Goal: Task Accomplishment & Management: Manage account settings

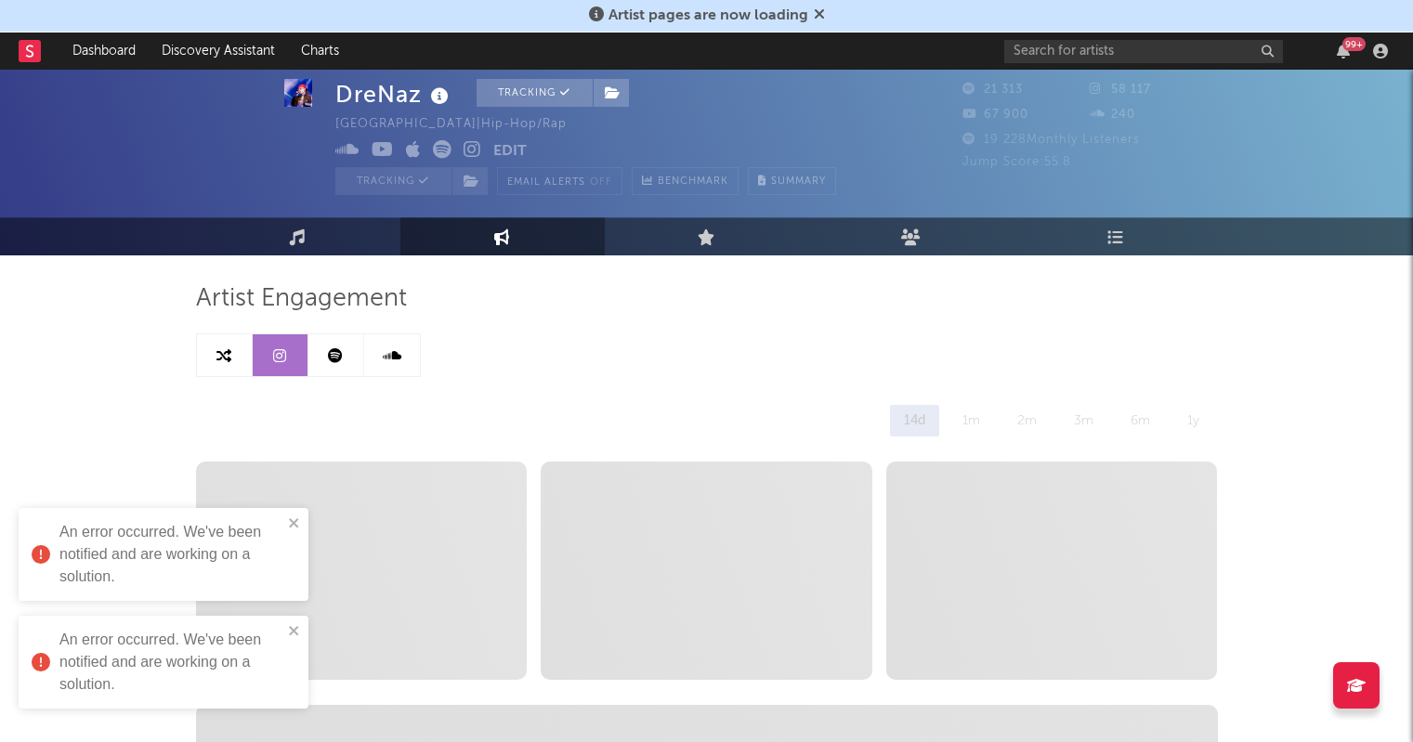
select select "6m"
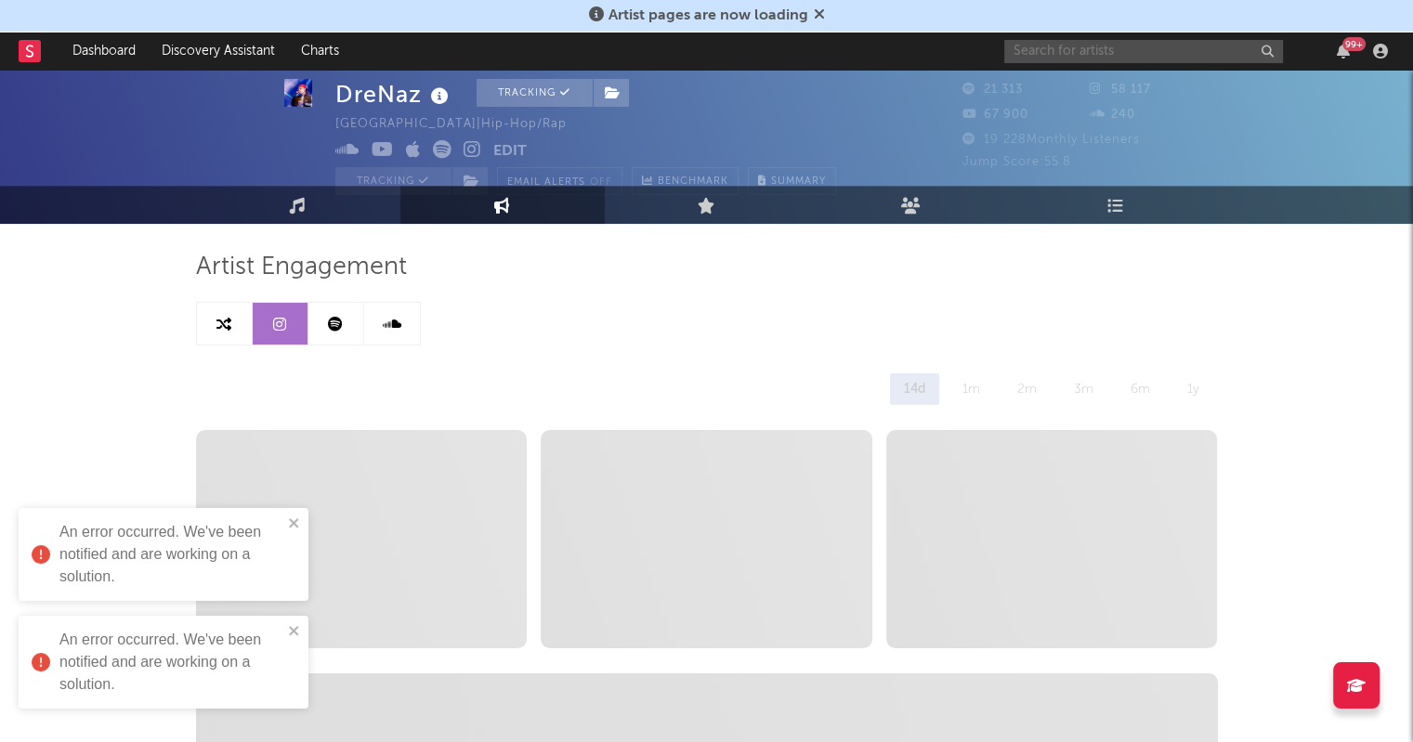
click at [1148, 54] on input "text" at bounding box center [1143, 51] width 279 height 23
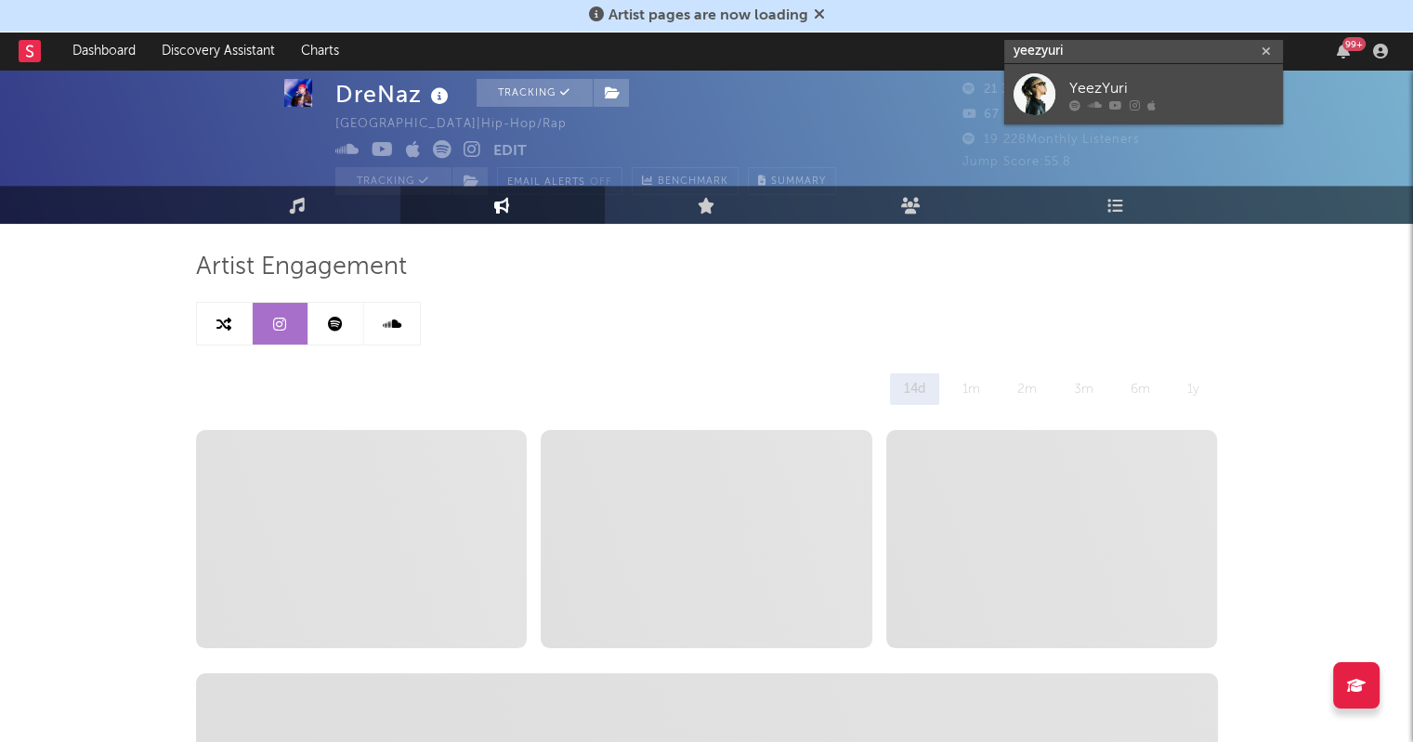
type input "yeezyuri"
click at [1141, 96] on div "YeezYuri" at bounding box center [1171, 88] width 204 height 22
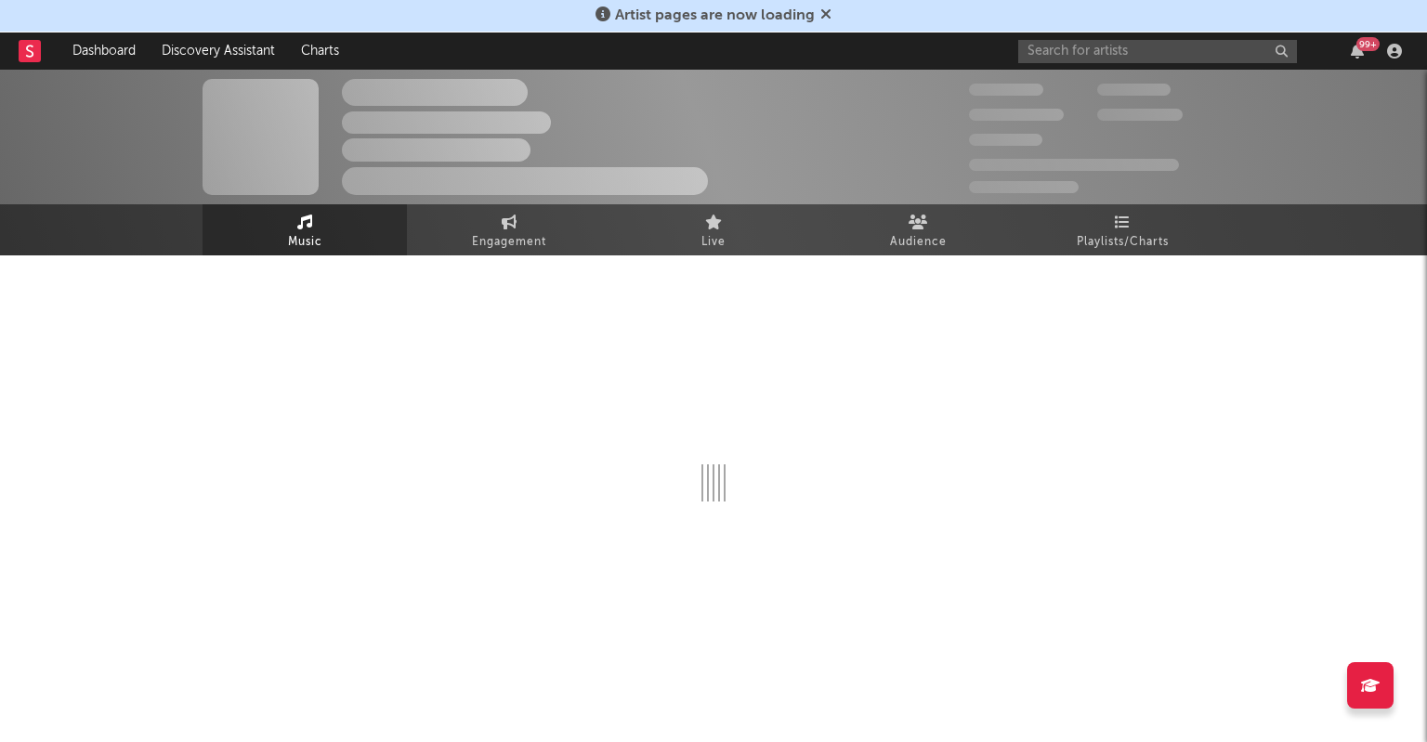
select select "1w"
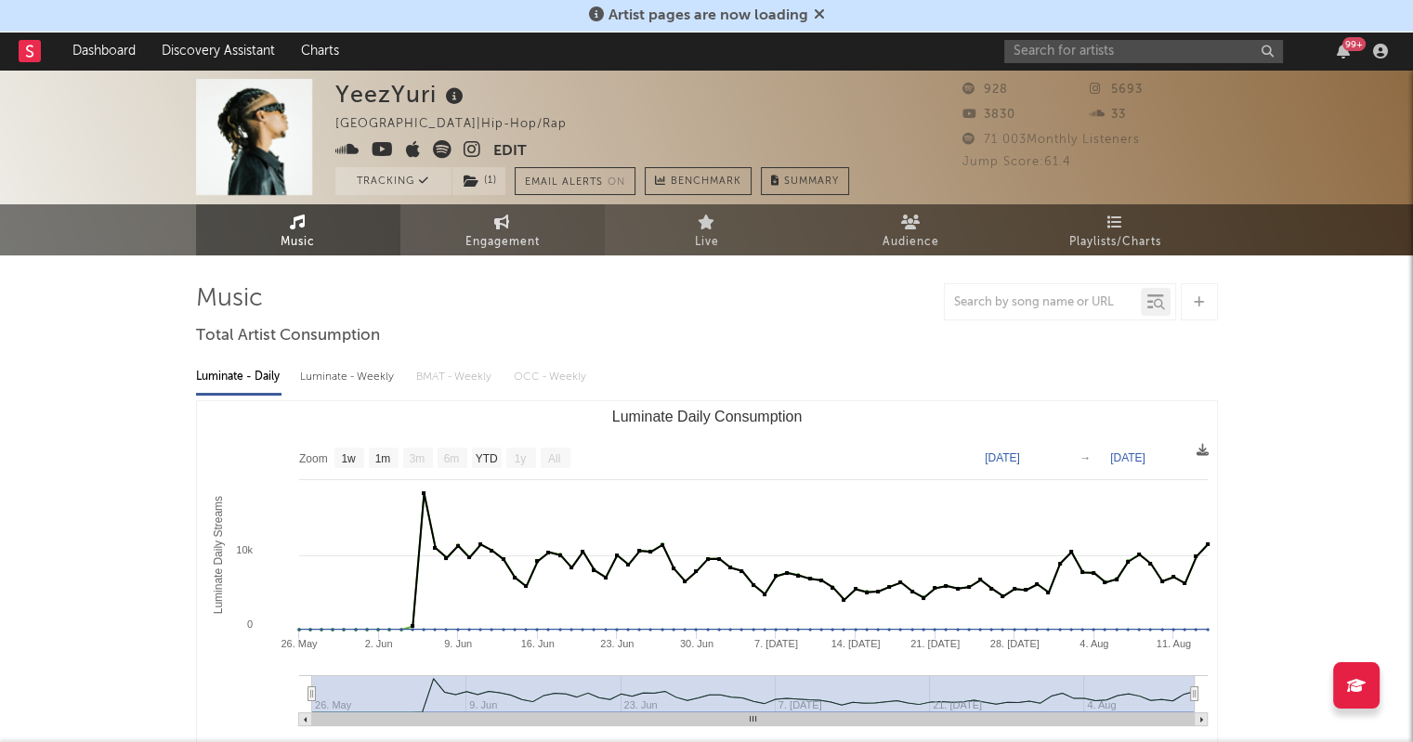
click at [517, 248] on span "Engagement" at bounding box center [502, 242] width 74 height 22
select select "1w"
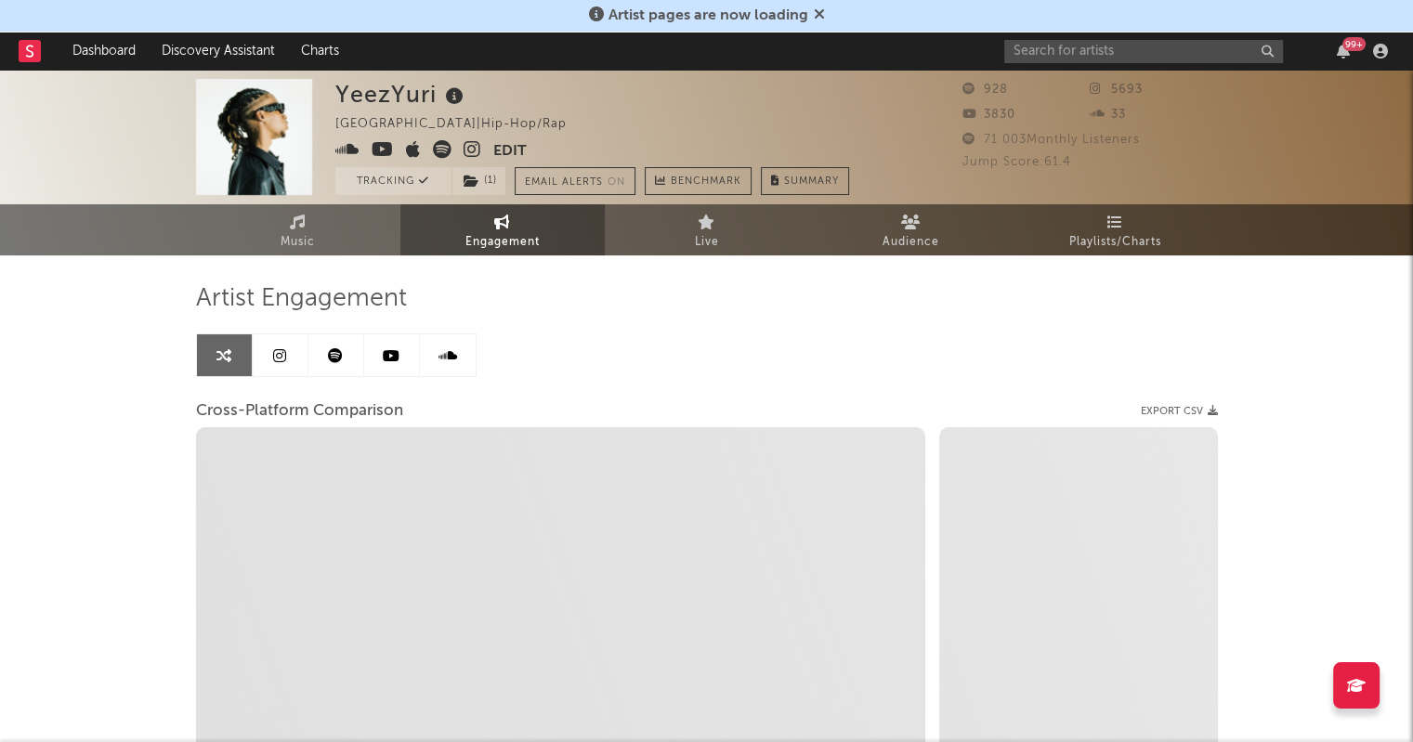
click at [273, 360] on icon at bounding box center [279, 355] width 13 height 15
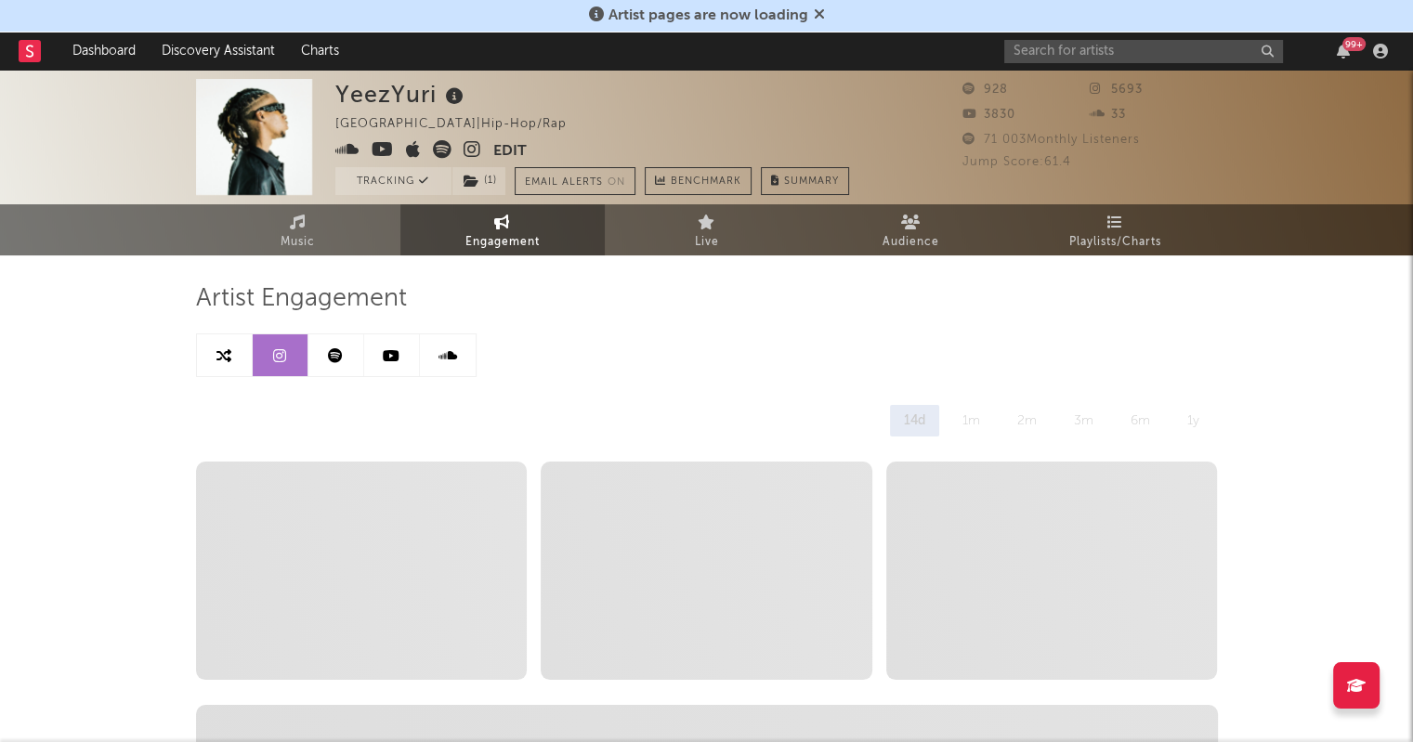
select select "6m"
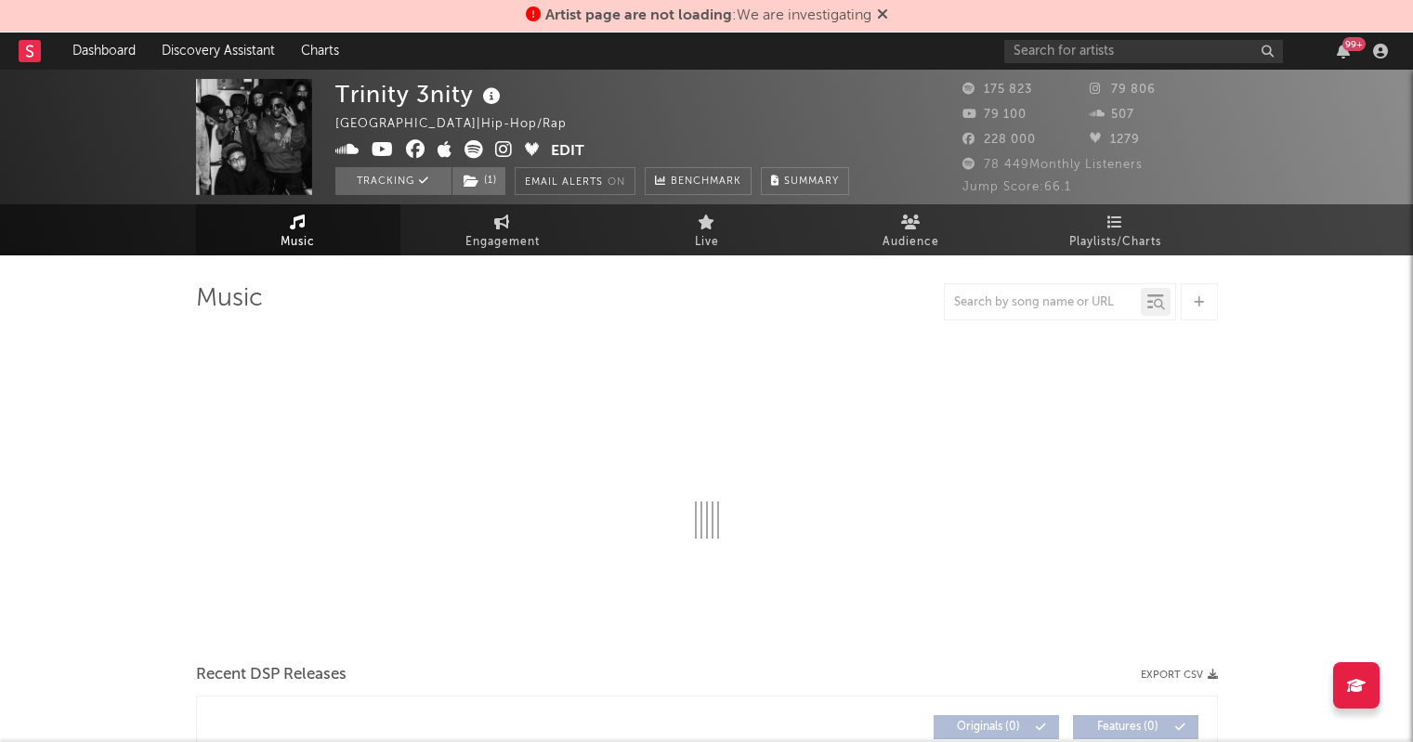
select select "1w"
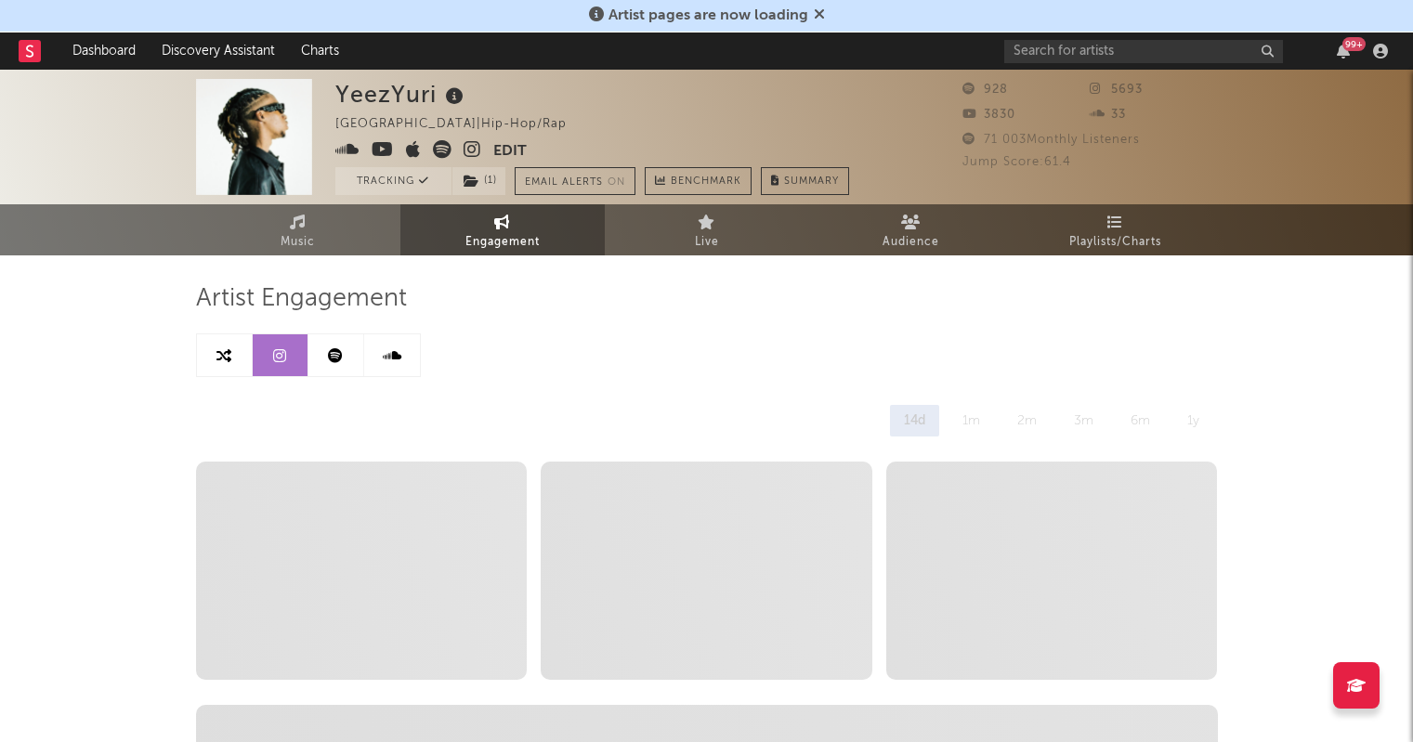
select select "6m"
click at [326, 350] on link at bounding box center [336, 355] width 56 height 42
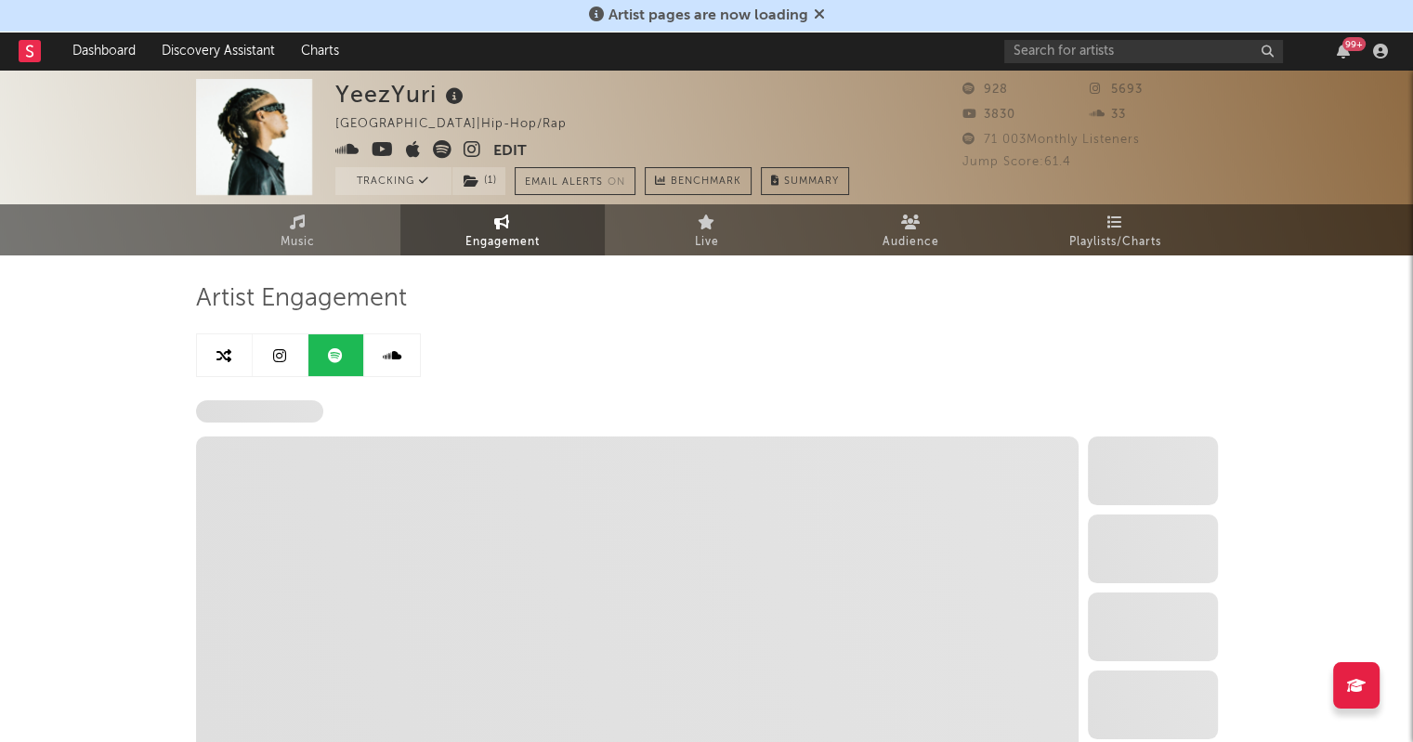
select select "6m"
select select "1w"
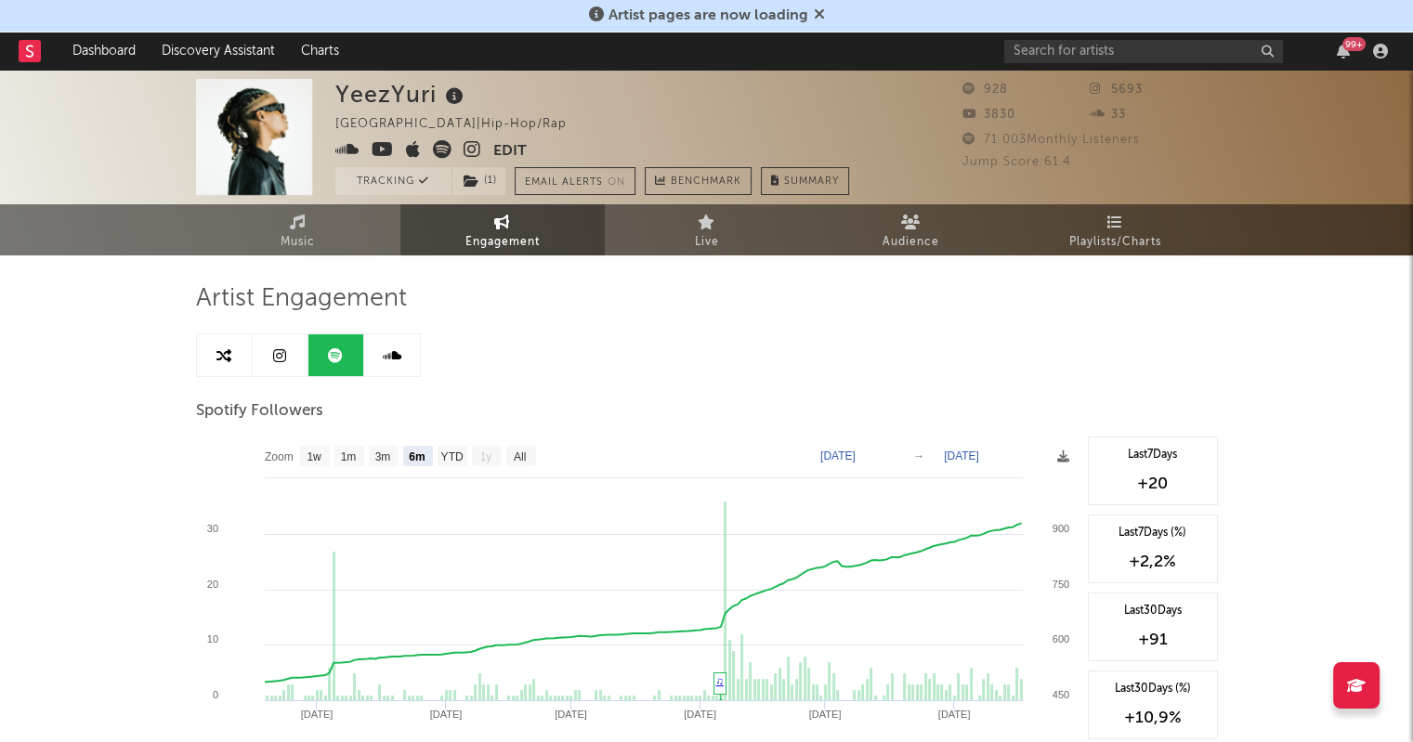
click at [280, 360] on icon at bounding box center [279, 355] width 13 height 15
select select "6m"
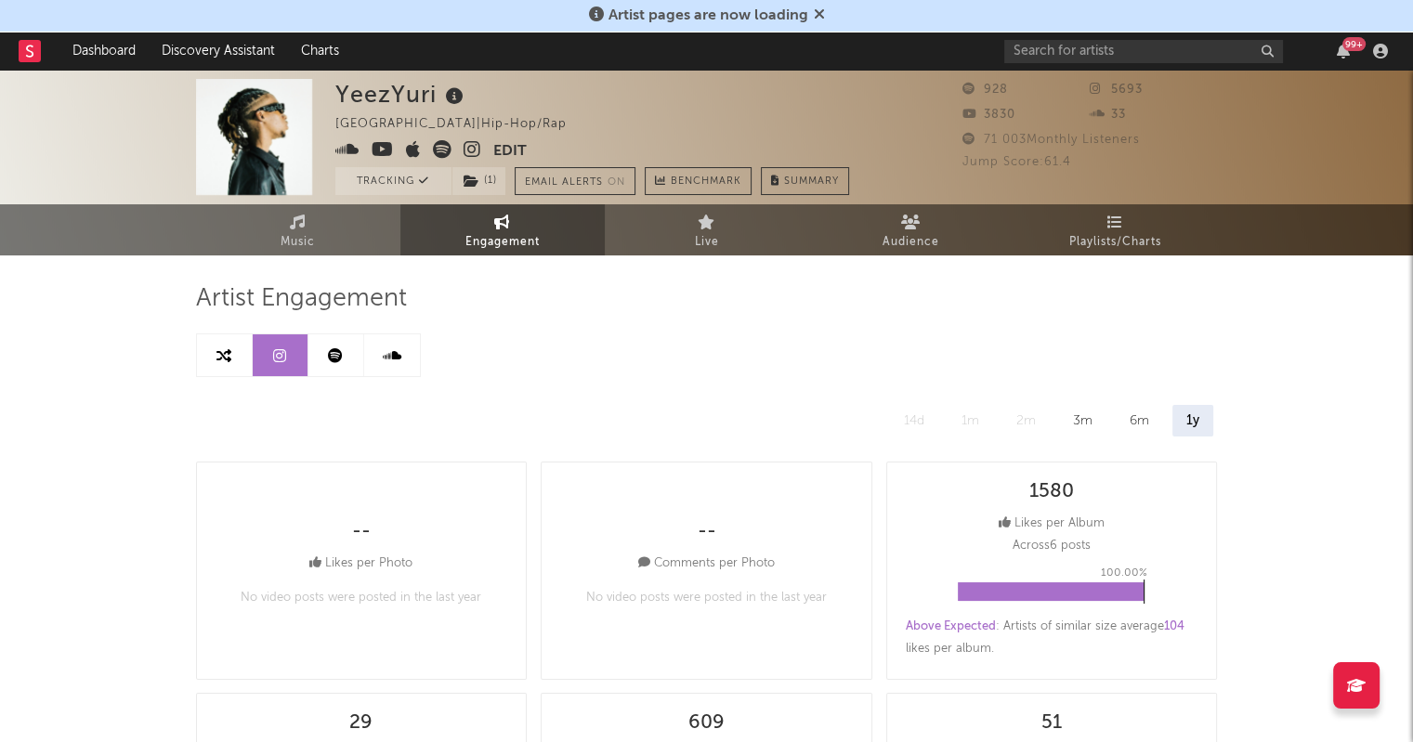
click at [511, 148] on button "Edit" at bounding box center [509, 151] width 33 height 23
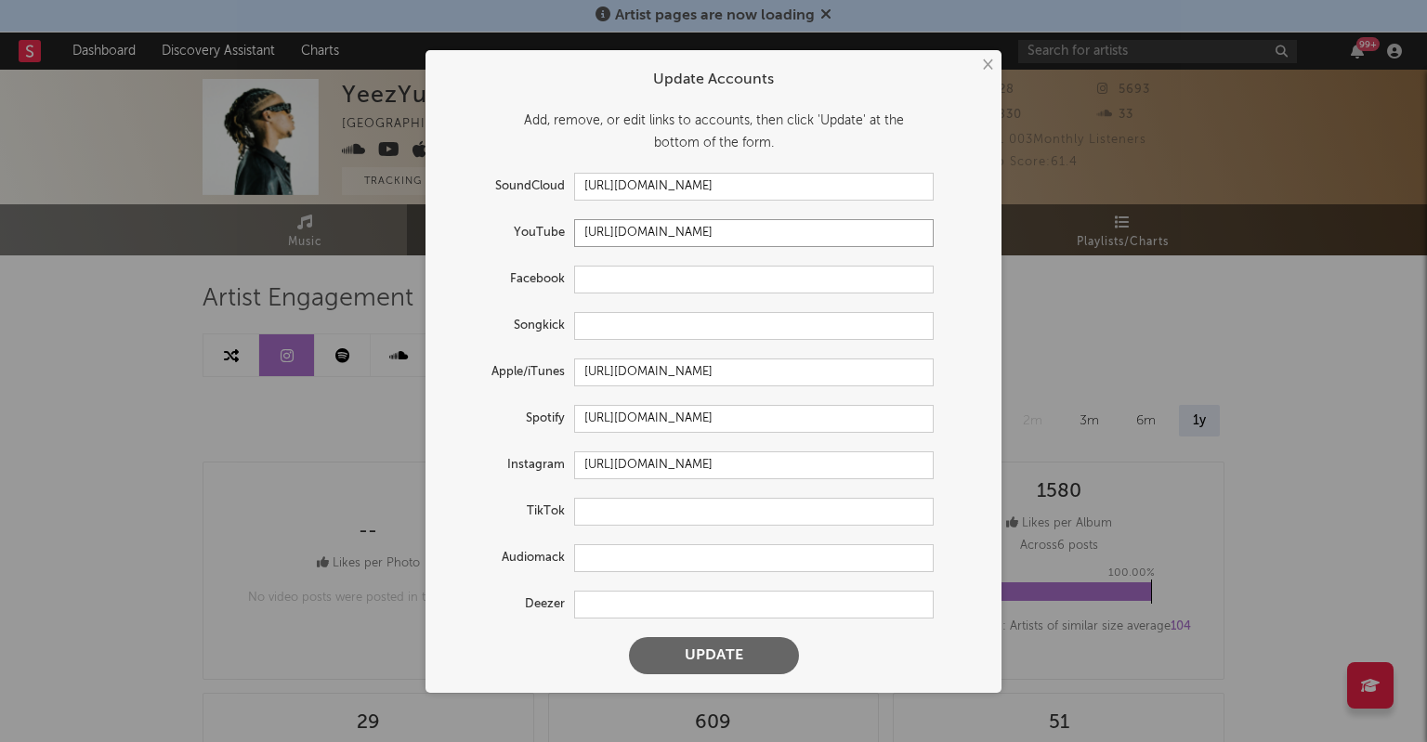
click at [800, 234] on input "https://youtube.com/@yeezyuri" at bounding box center [754, 233] width 360 height 28
click at [740, 661] on button "Update" at bounding box center [714, 655] width 170 height 37
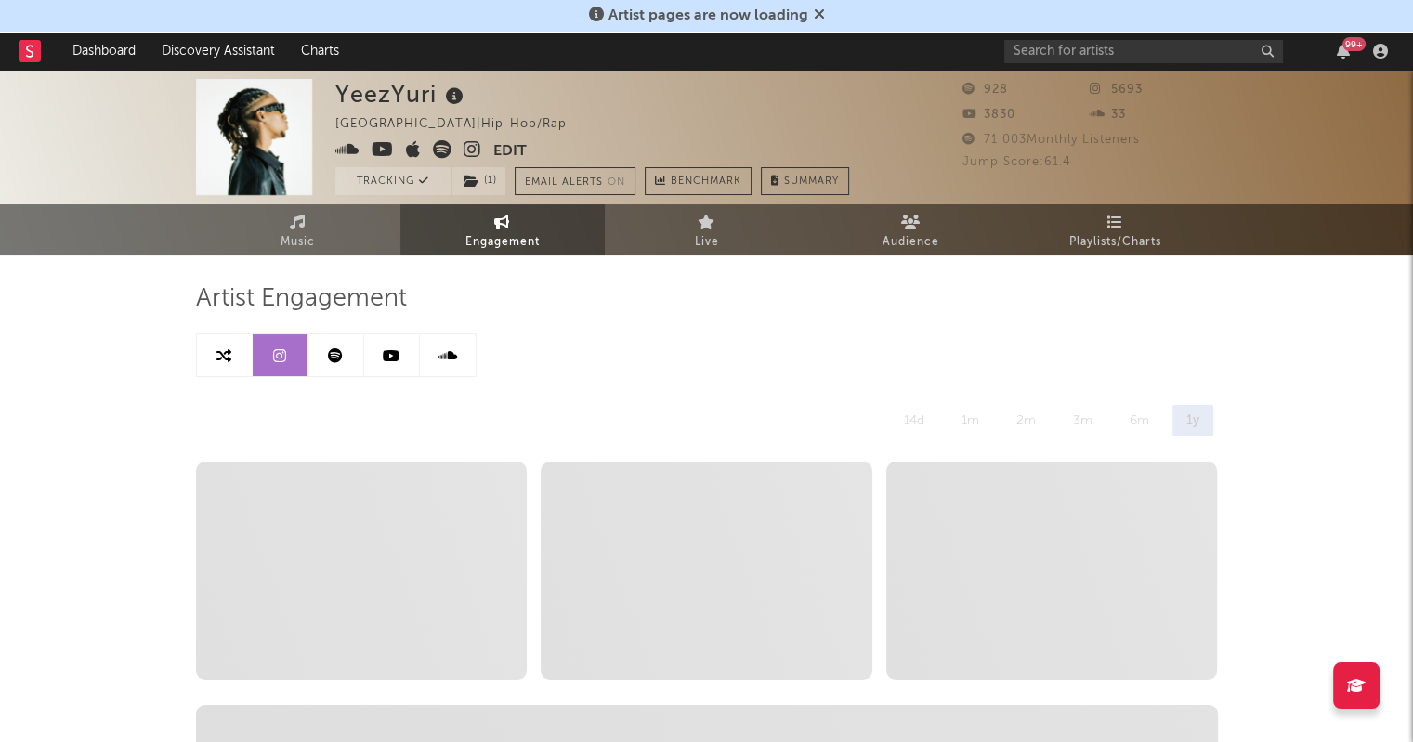
click at [405, 343] on link at bounding box center [392, 355] width 56 height 42
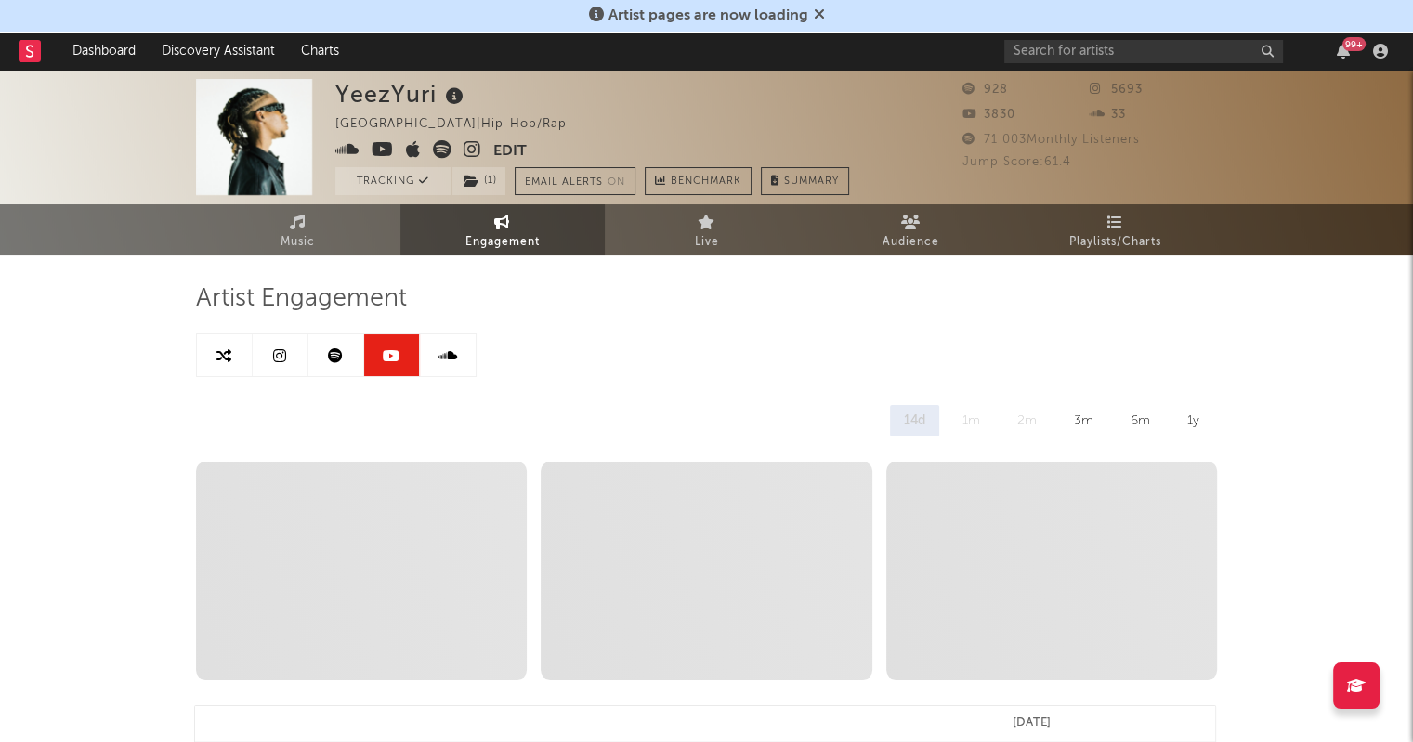
select select "6m"
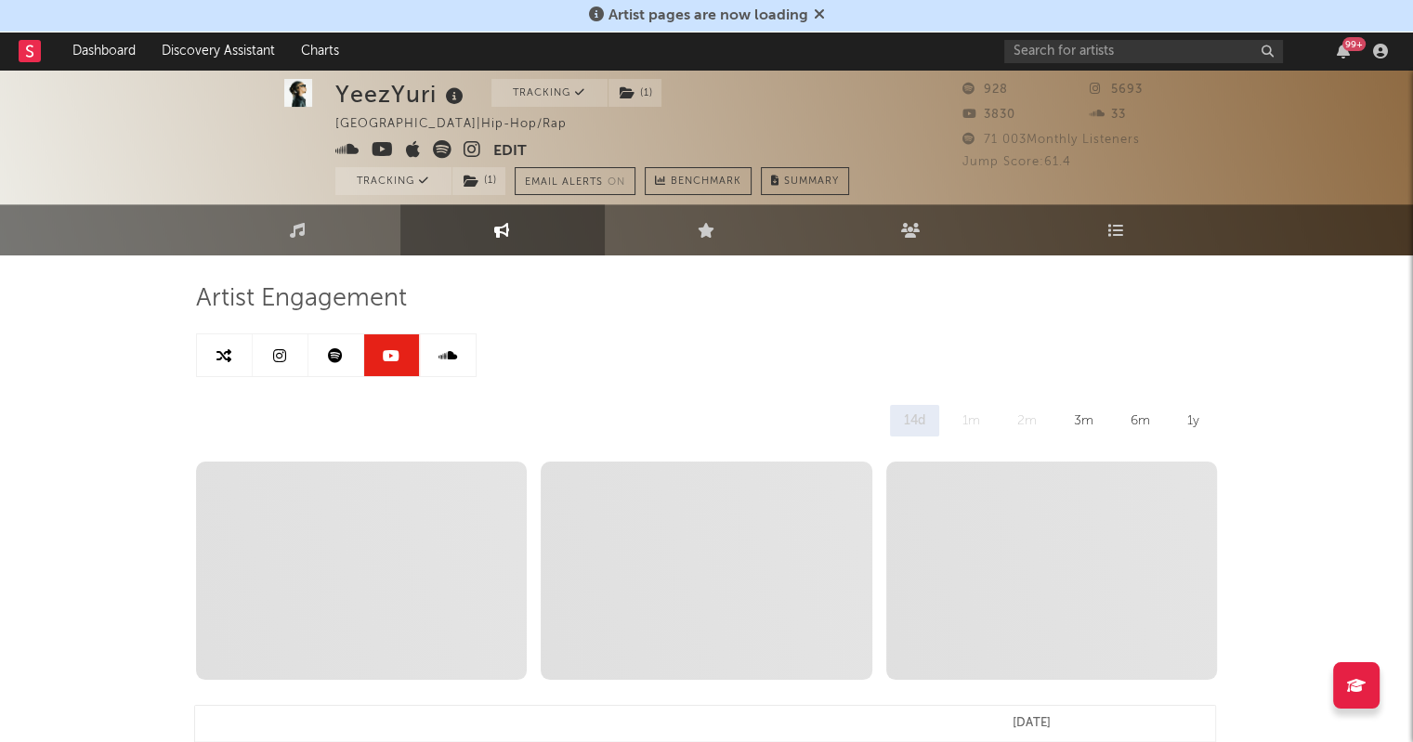
click at [1198, 422] on div "1y" at bounding box center [1193, 421] width 40 height 32
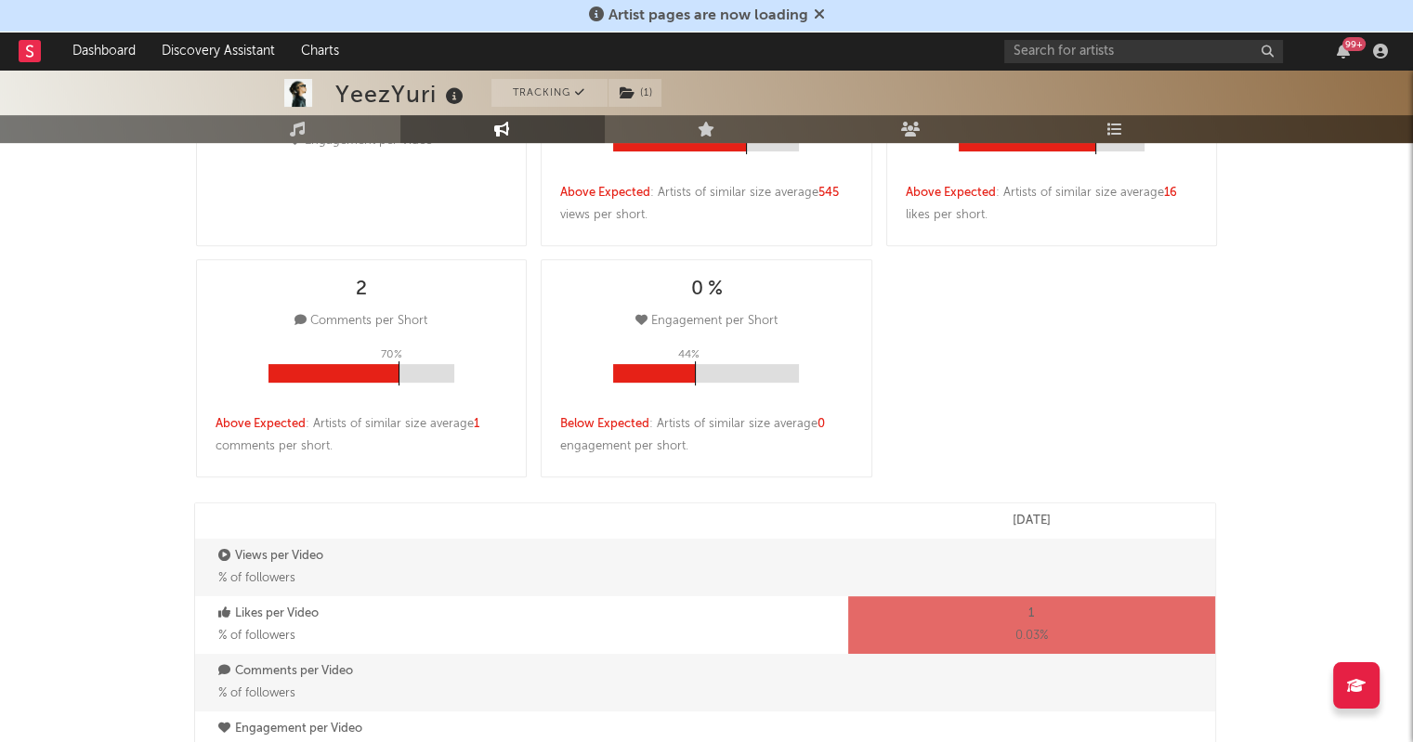
scroll to position [723, 0]
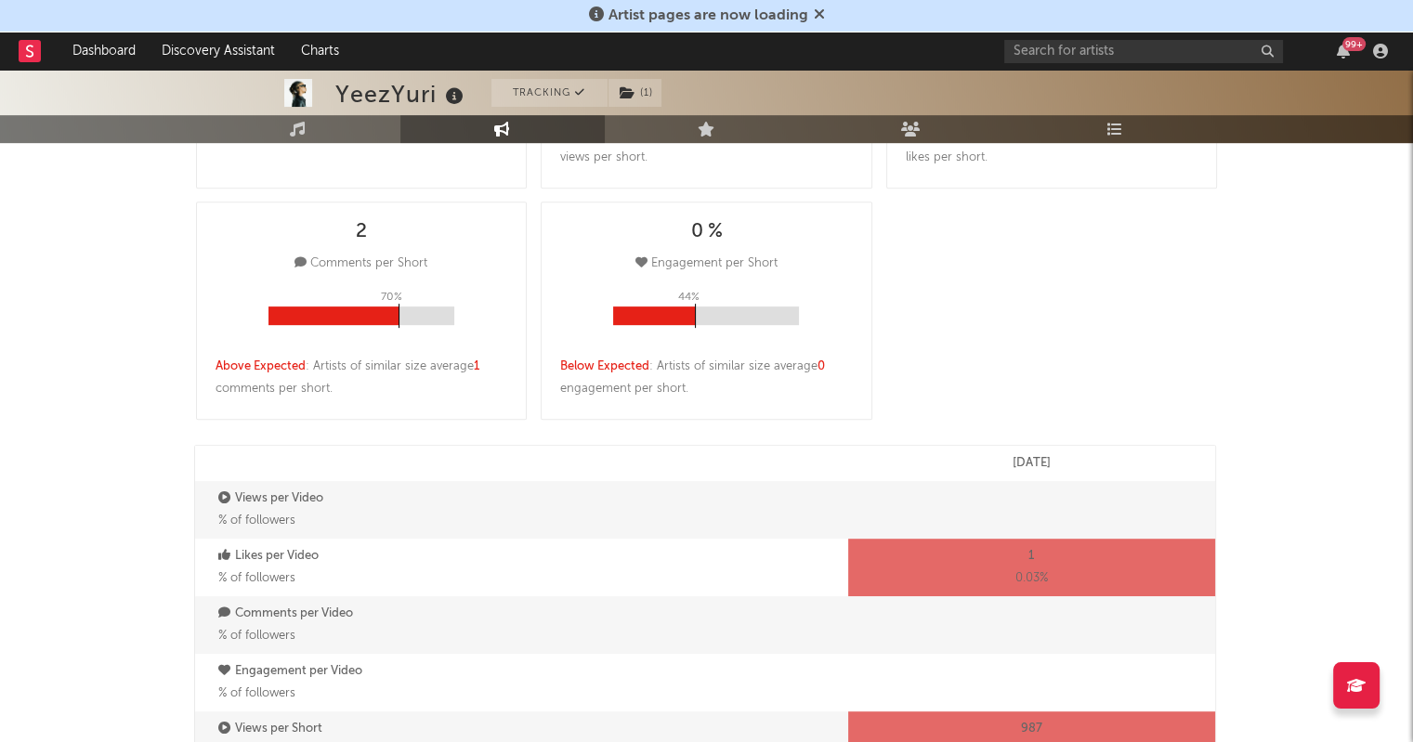
click at [1022, 466] on p "Jun '25" at bounding box center [1032, 463] width 38 height 22
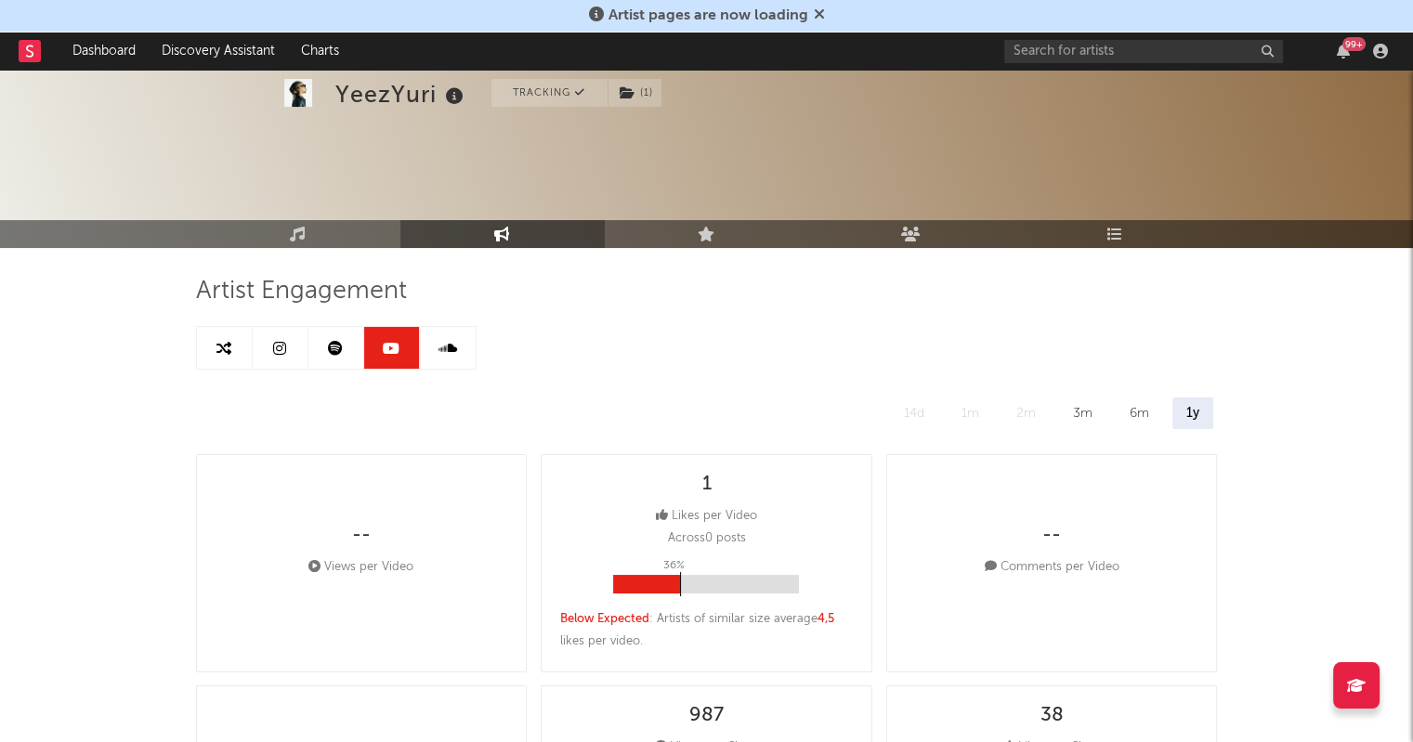
scroll to position [0, 0]
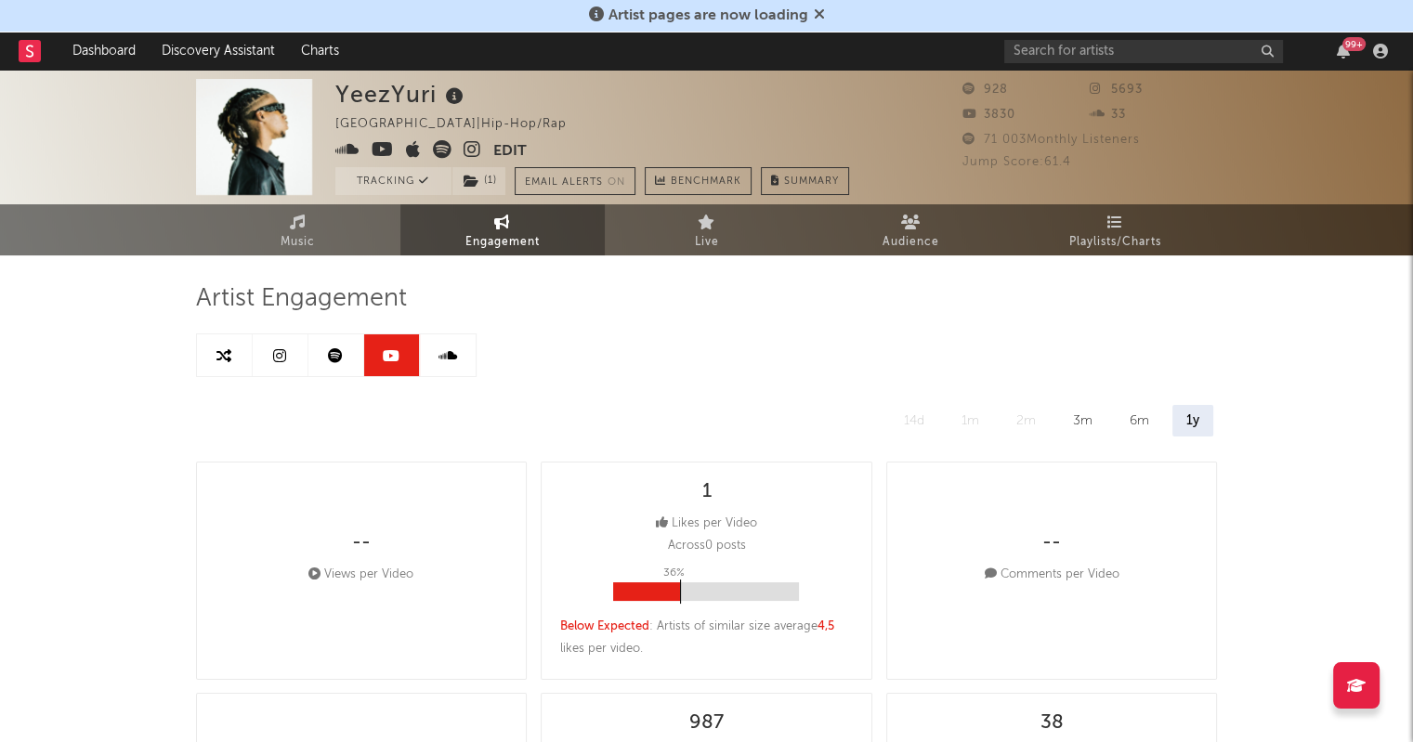
click at [340, 343] on link at bounding box center [336, 355] width 56 height 42
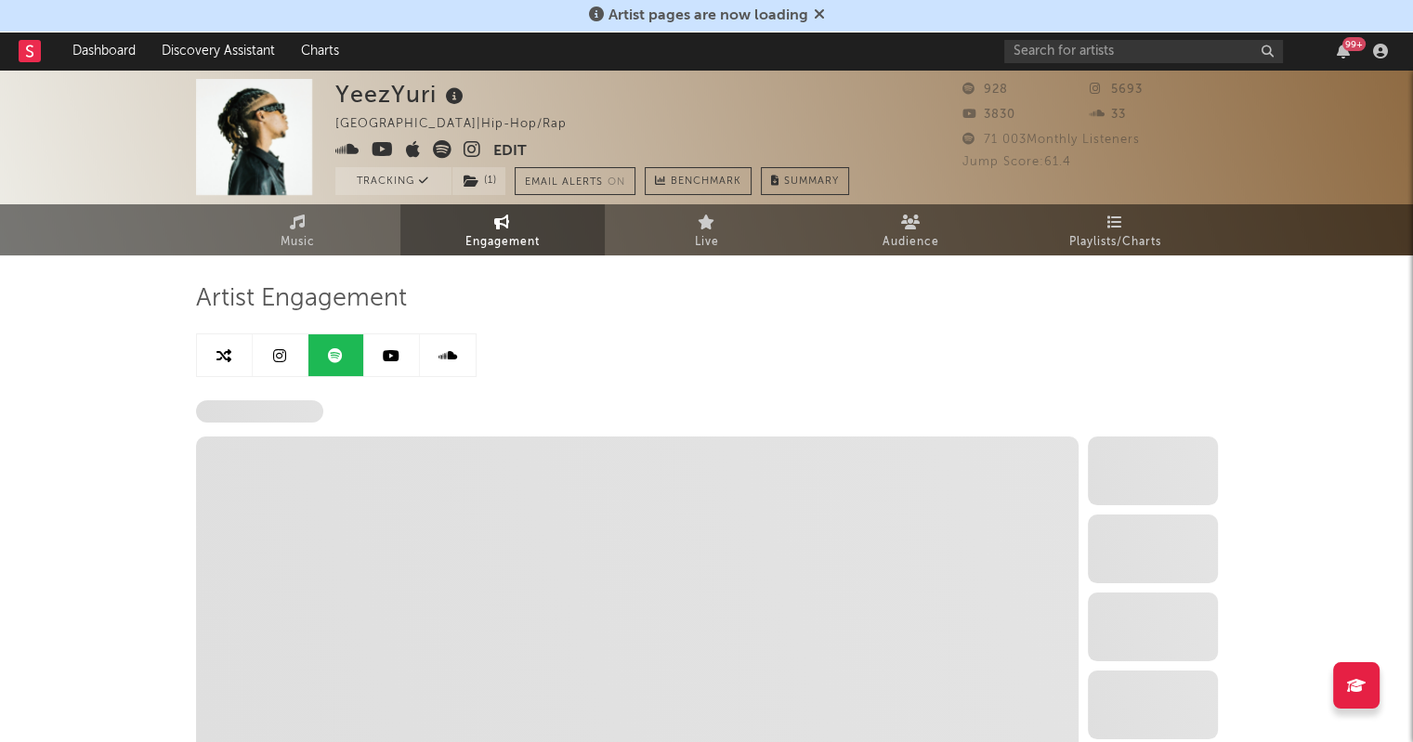
select select "6m"
select select "1w"
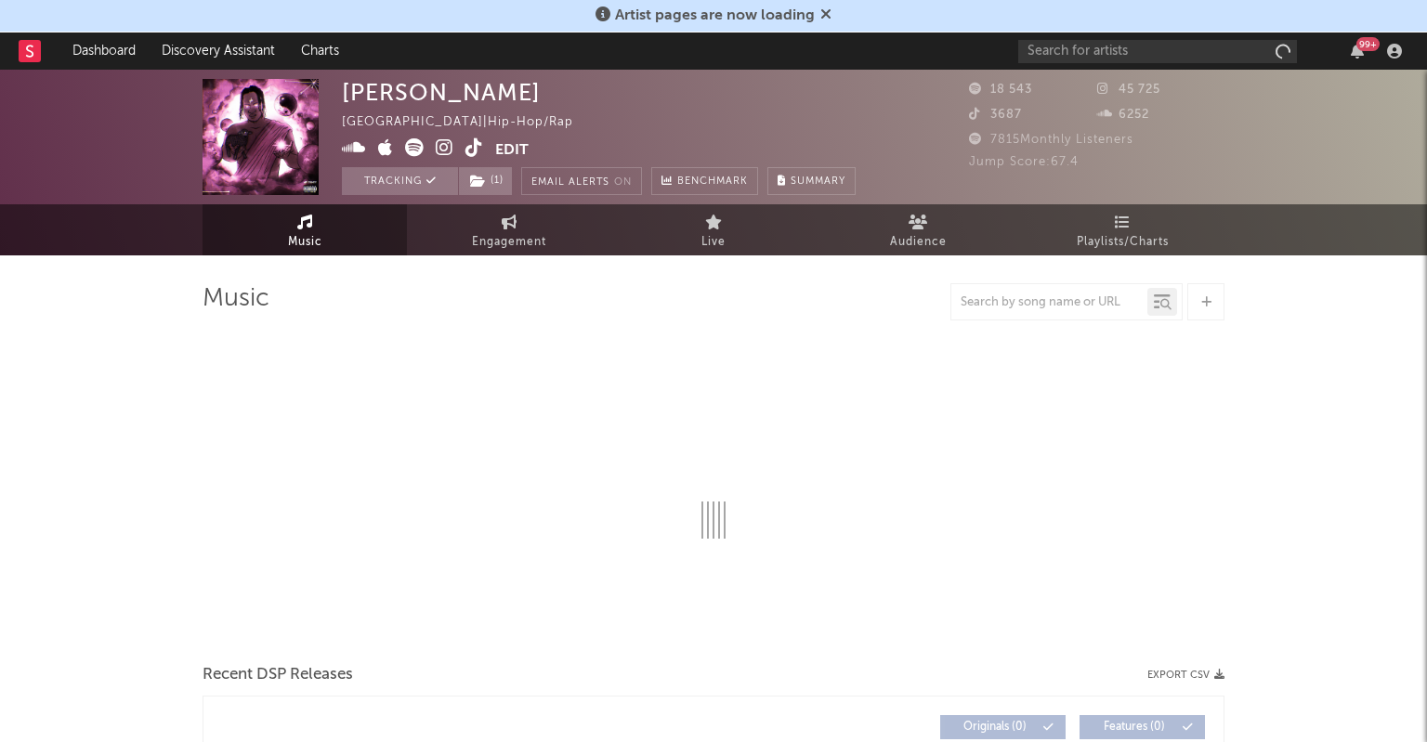
select select "1w"
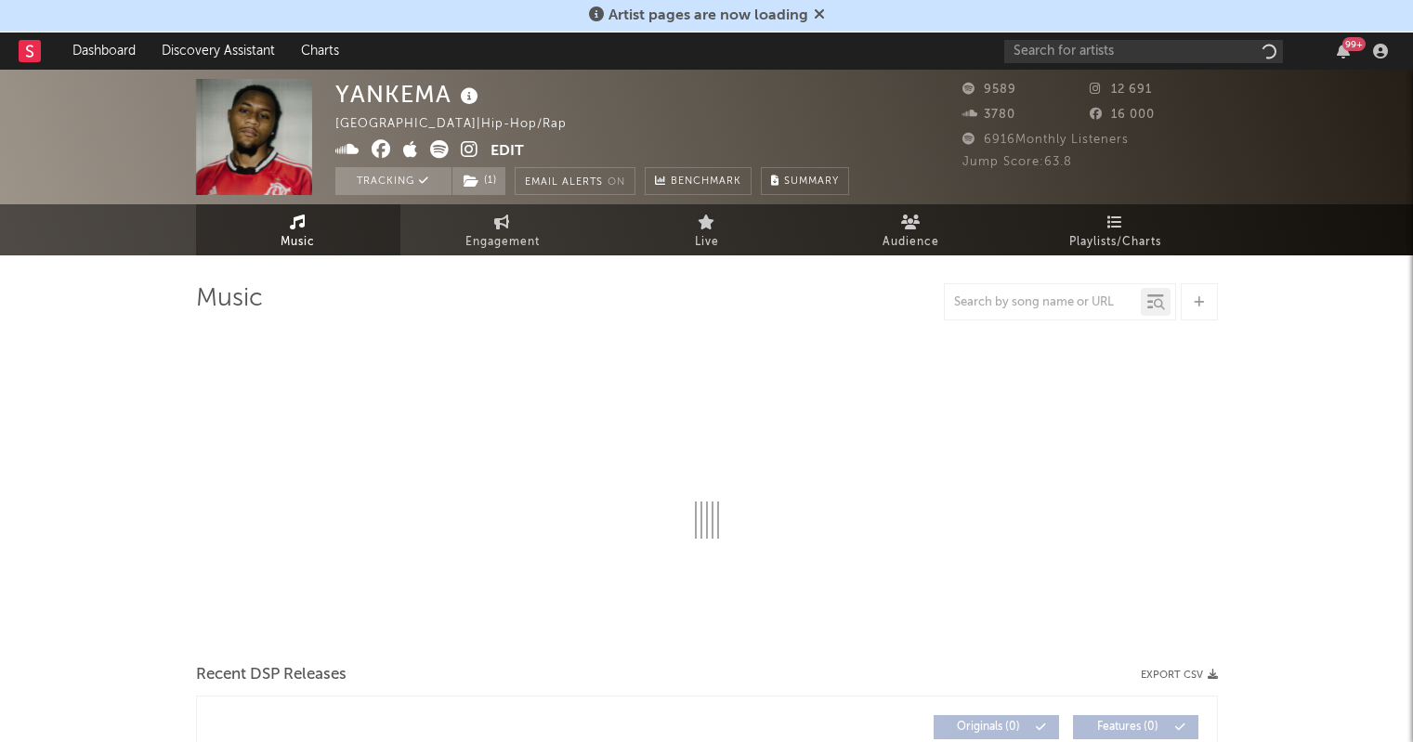
select select "6m"
